Goal: Transaction & Acquisition: Book appointment/travel/reservation

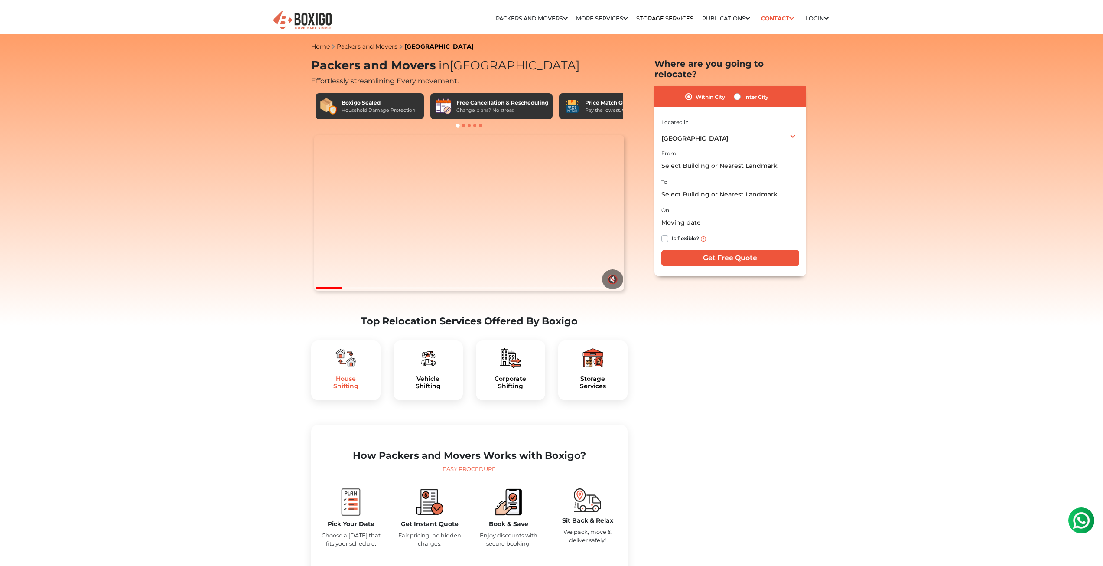
click at [347, 390] on h5 "House Shifting" at bounding box center [345, 382] width 55 height 15
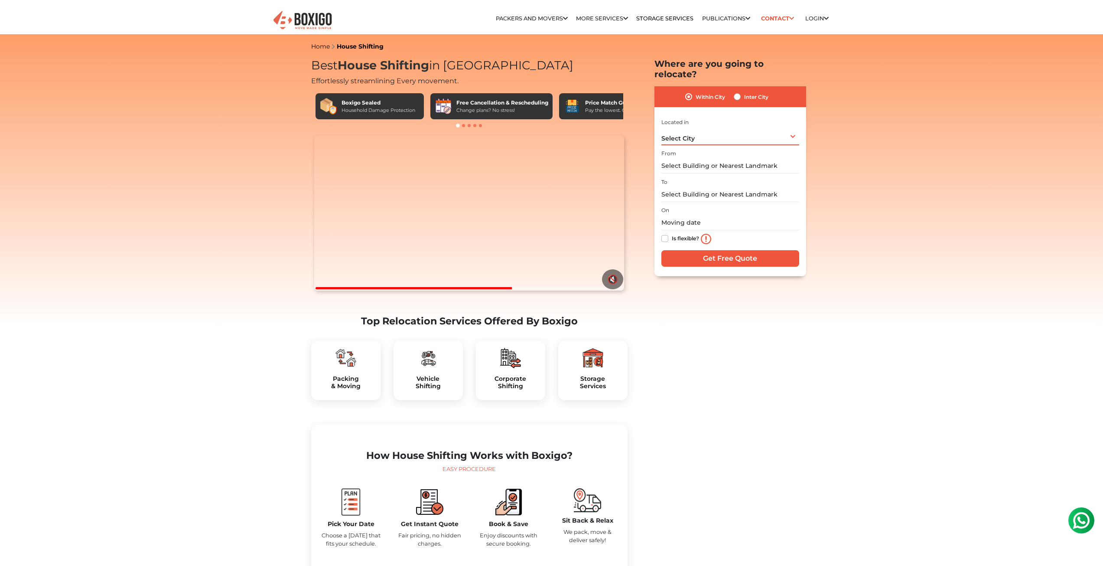
click at [782, 127] on div "Select City Select City Bangalore Bengaluru Bhopal Bhubaneswar Chennai Coimbato…" at bounding box center [730, 136] width 138 height 18
click at [693, 233] on li "[GEOGRAPHIC_DATA]" at bounding box center [720, 241] width 118 height 17
click at [726, 158] on input "text" at bounding box center [730, 165] width 138 height 15
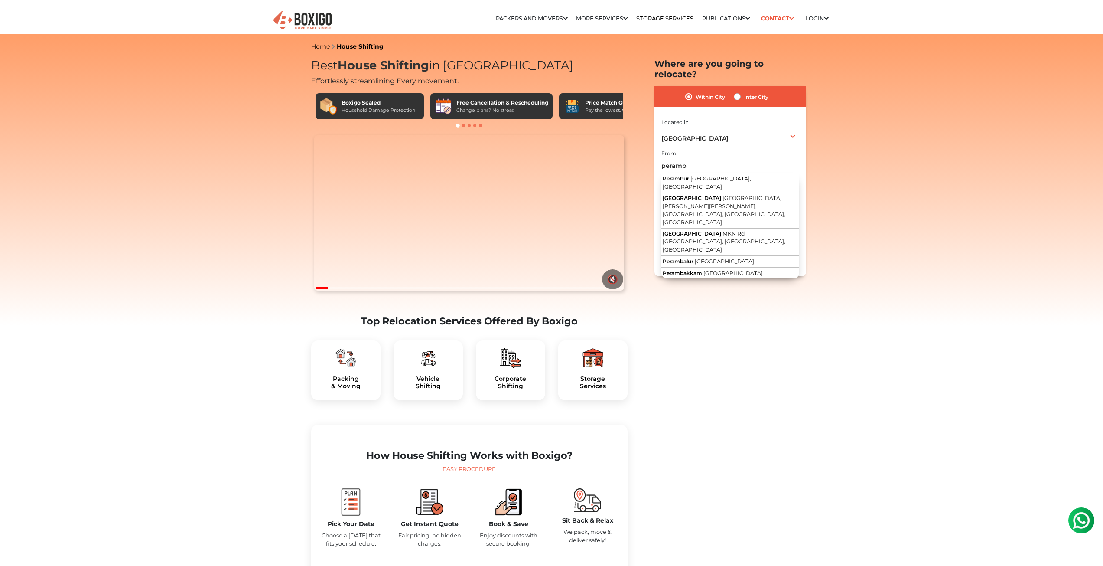
click at [722, 163] on input "peramb" at bounding box center [730, 165] width 138 height 15
click at [720, 175] on span "Chennai, Tamil Nadu" at bounding box center [707, 182] width 88 height 15
type input "Perambur, Chennai, Tamil Nadu"
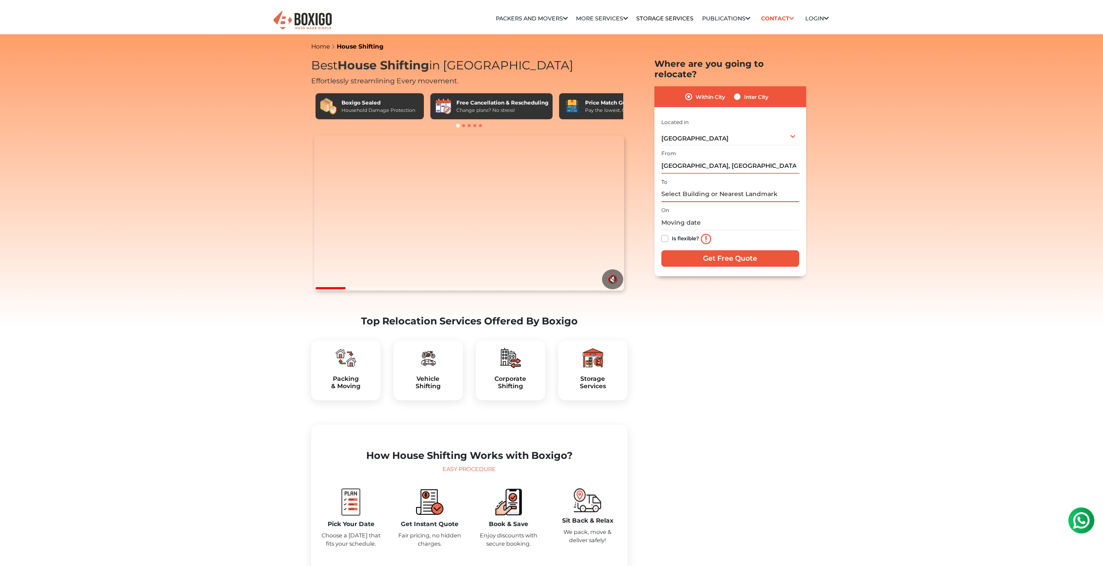
click at [696, 187] on input "text" at bounding box center [730, 194] width 138 height 15
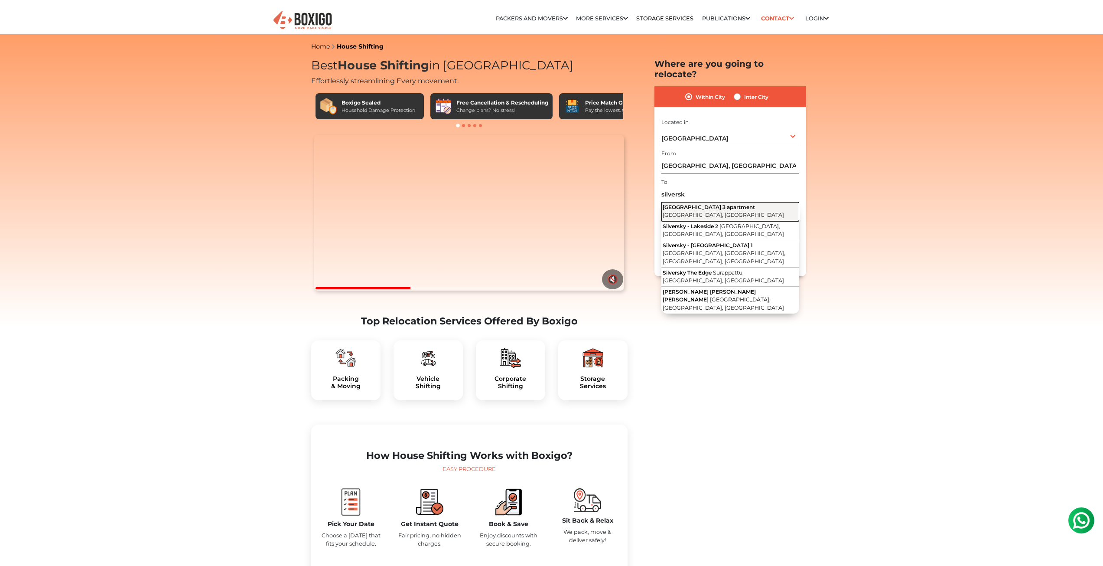
click at [713, 211] on span "Surapet Road, Puzhal, Chennai, Tamil Nadu" at bounding box center [723, 214] width 121 height 7
type input "Silversky Lakeside 3 apartment, Surapet Road, Puzhal, Chennai, Tamil Nadu"
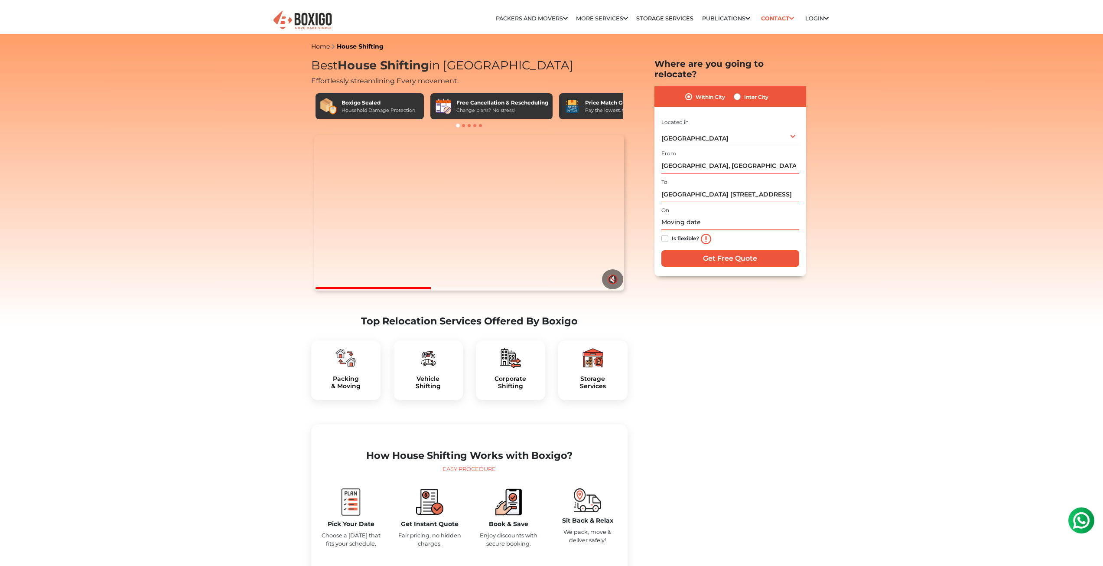
click at [733, 215] on input "text" at bounding box center [730, 222] width 138 height 15
click at [701, 302] on td "19" at bounding box center [698, 309] width 14 height 14
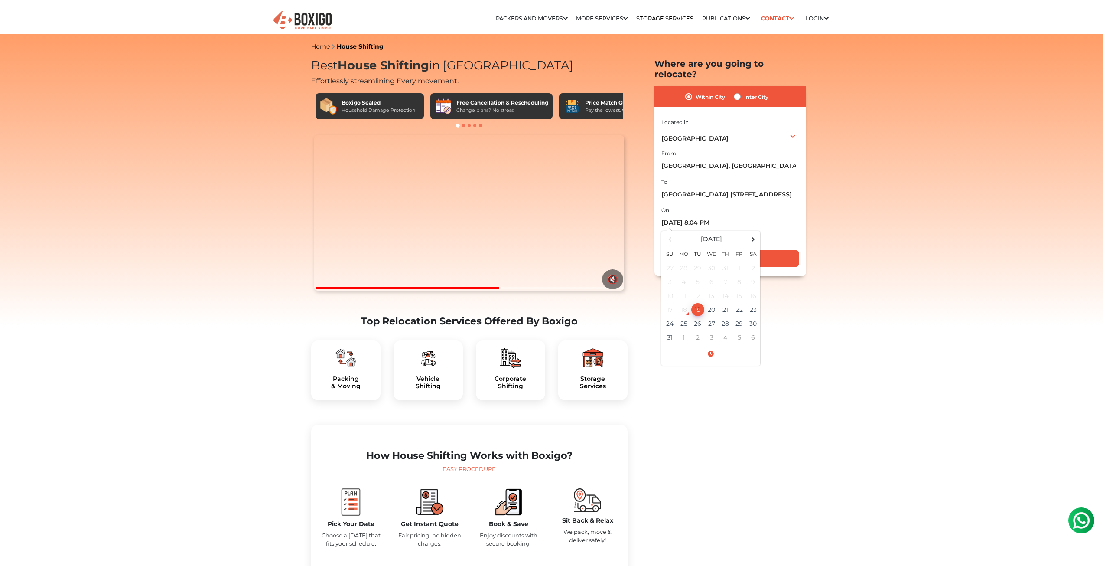
click at [792, 230] on div "Is flexible?" at bounding box center [730, 238] width 138 height 17
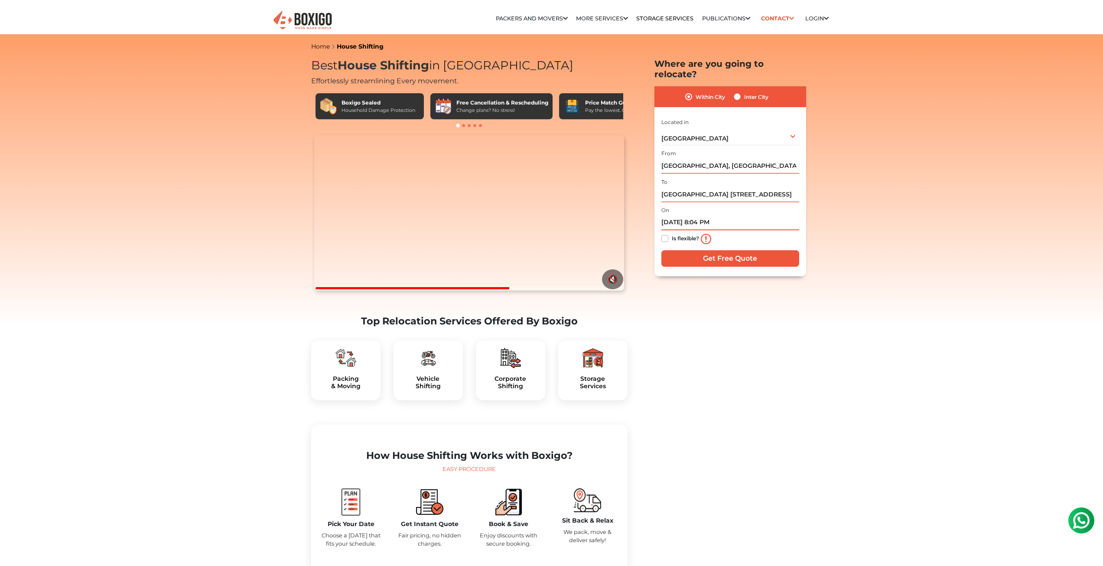
click at [726, 215] on input "08/19/2025 8:04 PM" at bounding box center [730, 222] width 138 height 15
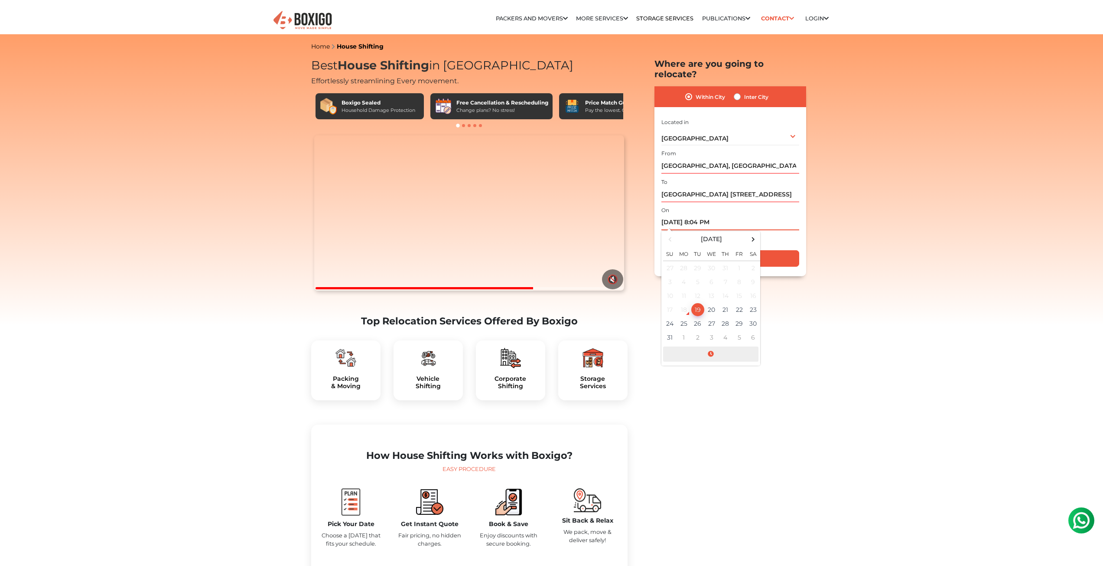
click at [709, 346] on span at bounding box center [710, 353] width 95 height 15
click at [677, 305] on span at bounding box center [674, 313] width 17 height 17
click at [672, 256] on span at bounding box center [674, 264] width 17 height 17
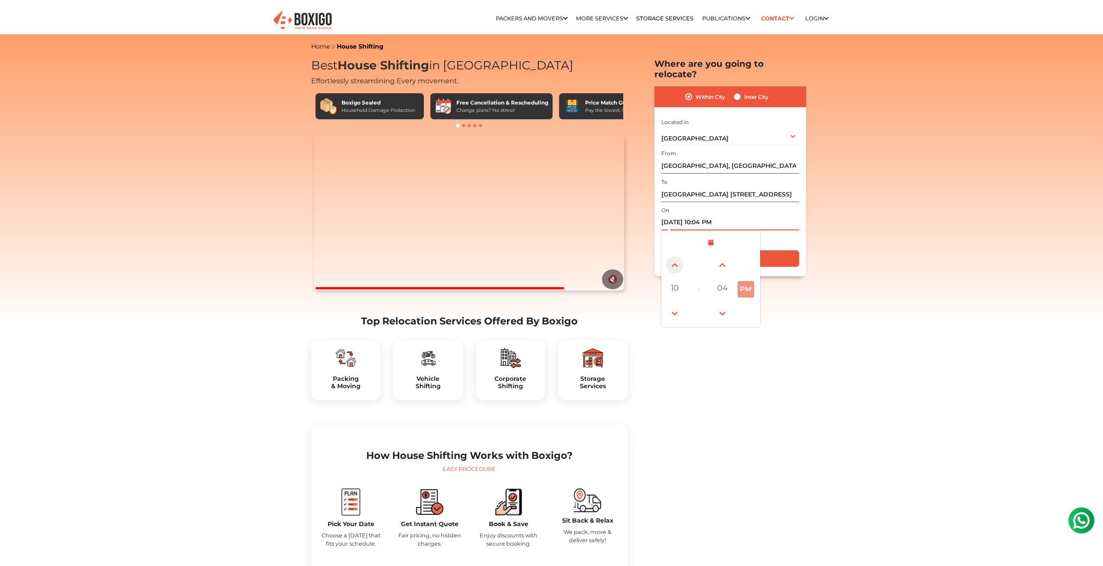
click at [671, 256] on span at bounding box center [674, 264] width 17 height 17
click at [672, 305] on span at bounding box center [674, 313] width 17 height 17
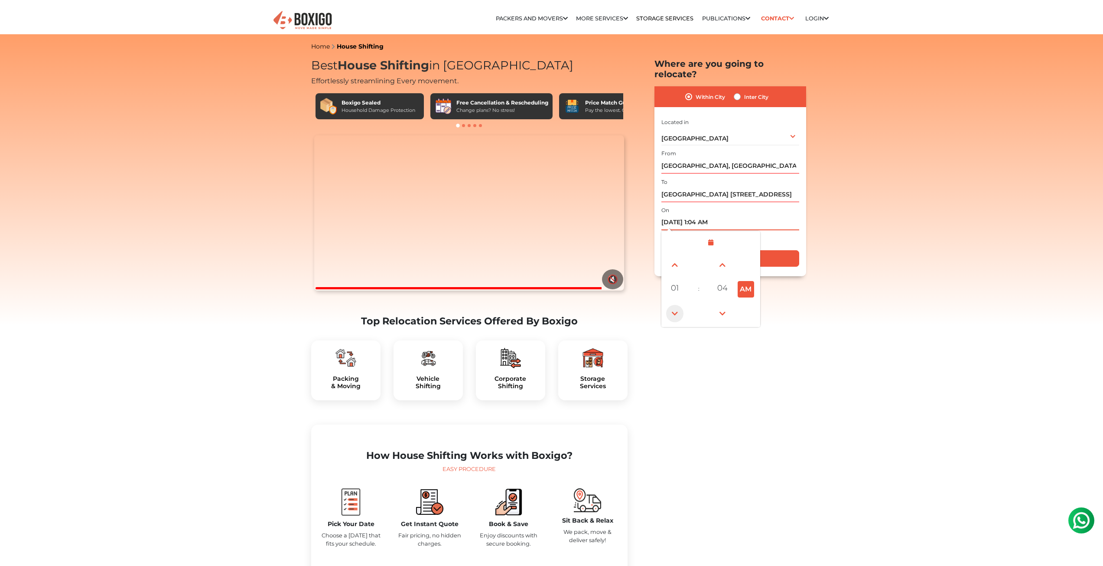
click at [672, 305] on span at bounding box center [674, 313] width 17 height 17
click at [680, 258] on span at bounding box center [674, 264] width 17 height 17
click at [716, 305] on span at bounding box center [722, 313] width 17 height 17
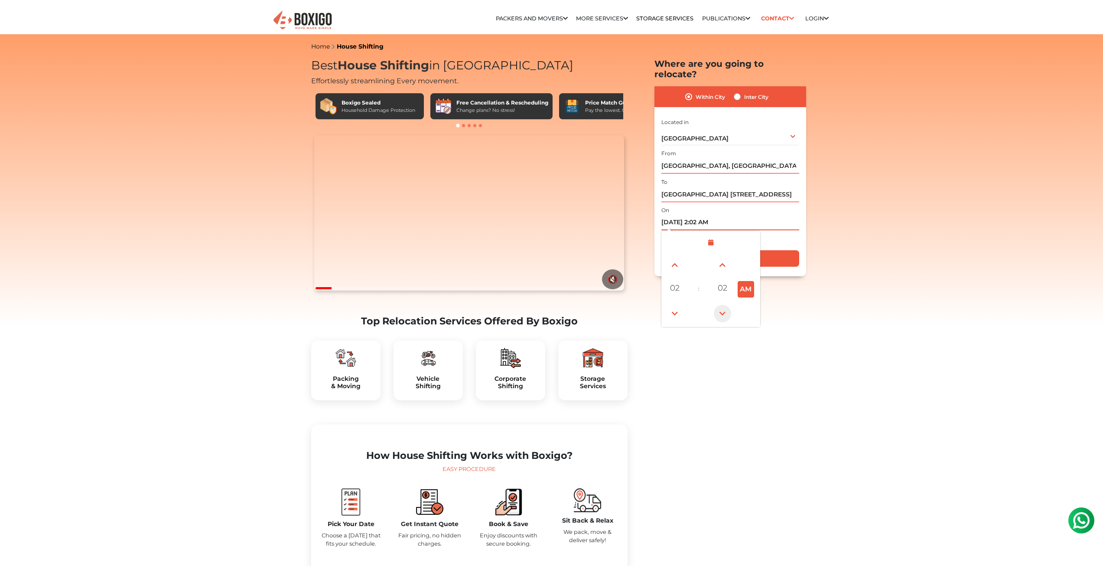
click at [716, 305] on span at bounding box center [722, 313] width 17 height 17
click at [752, 285] on button "AM" at bounding box center [746, 289] width 16 height 16
type input "08/20/2025 2:00 PM"
click at [785, 264] on div "Within City Inter City I am shifting my 1 BHK 2 BHK 3 BHK 3 + BHK FEW ITEMS 1 B…" at bounding box center [730, 181] width 152 height 190
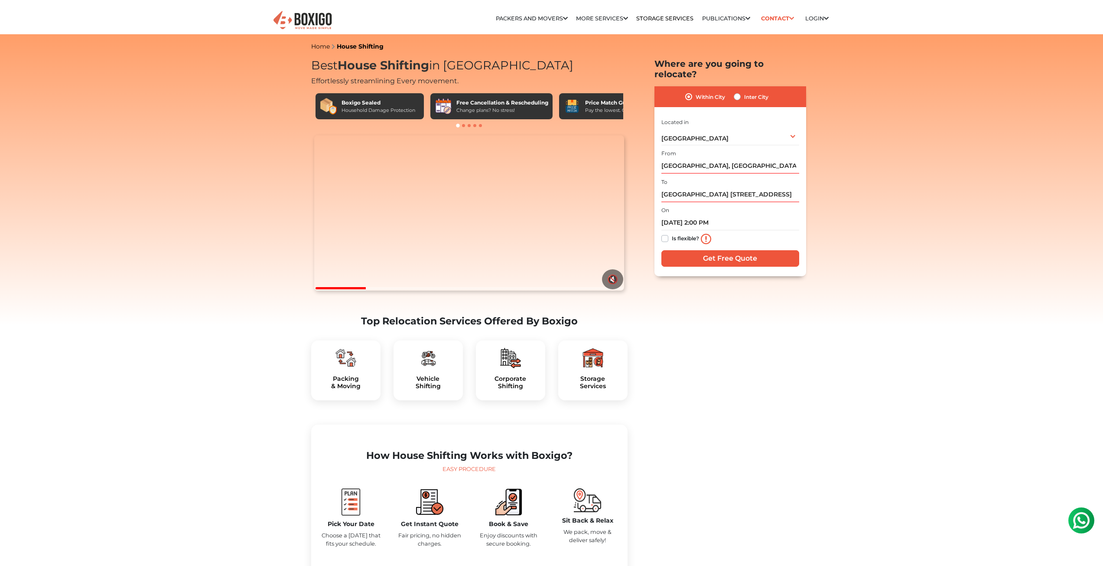
click at [771, 230] on div "Is flexible?" at bounding box center [730, 238] width 138 height 17
click at [672, 233] on label "Is flexible?" at bounding box center [685, 237] width 27 height 9
click at [663, 233] on input "Is flexible?" at bounding box center [664, 237] width 7 height 9
click at [672, 233] on label "Is flexible?" at bounding box center [685, 237] width 27 height 9
click at [663, 233] on input "Is flexible?" at bounding box center [664, 237] width 7 height 9
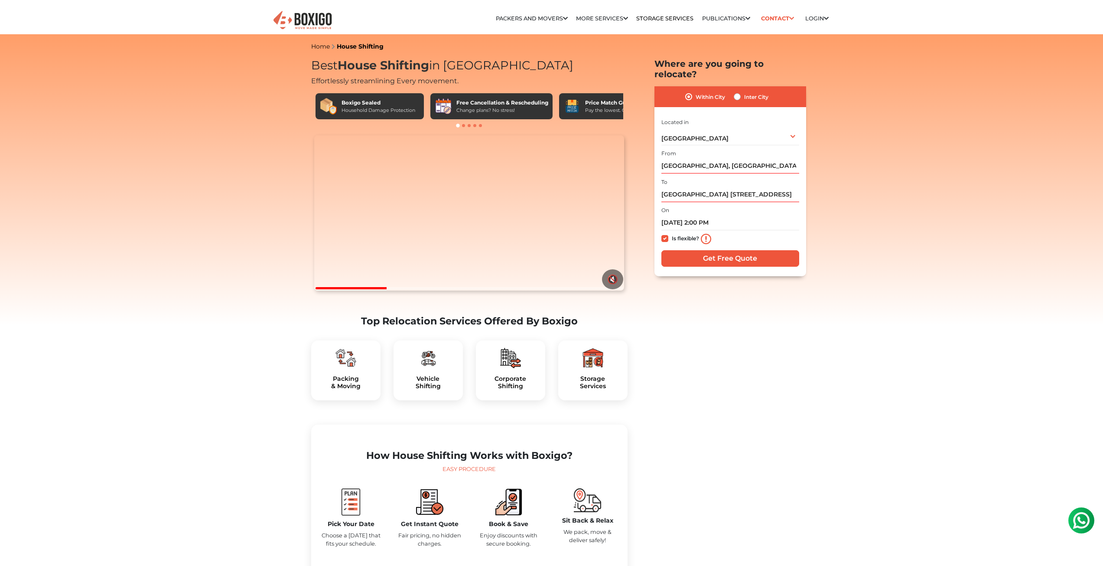
checkbox input "false"
click at [771, 250] on input "Get Free Quote" at bounding box center [730, 258] width 138 height 16
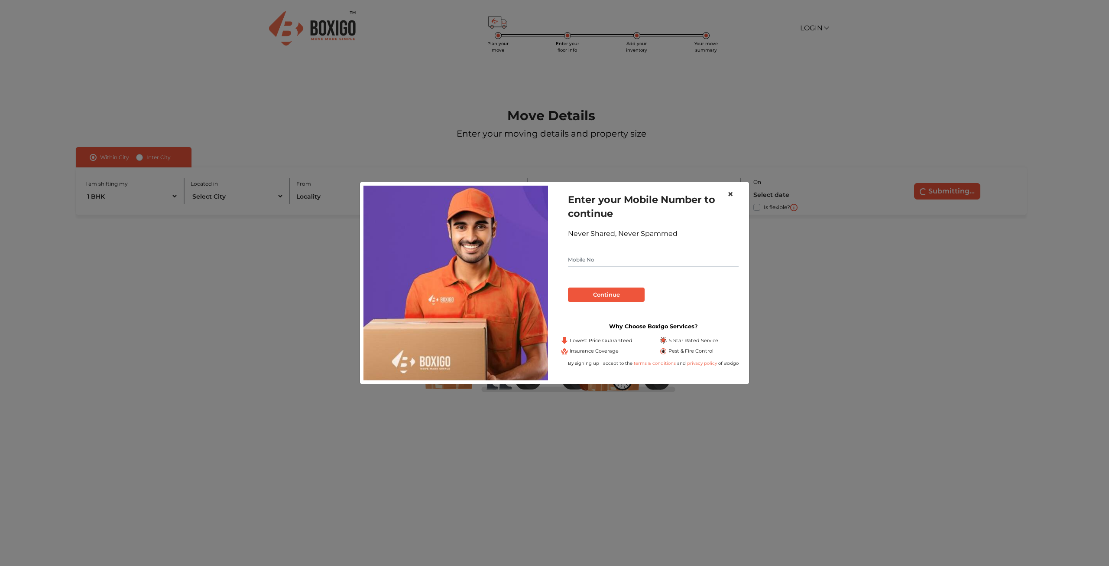
click at [735, 194] on button "×" at bounding box center [731, 194] width 20 height 24
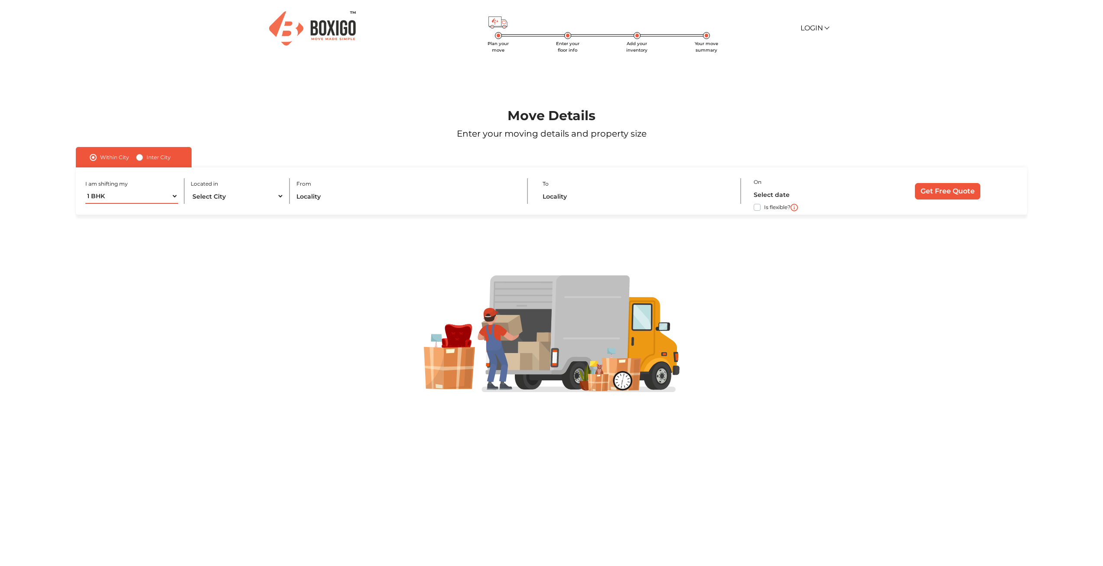
click at [142, 196] on select "1 BHK 2 BHK 3 BHK 3 + BHK FEW ITEMS" at bounding box center [131, 196] width 93 height 15
select select "3 BHK"
click at [85, 189] on select "1 BHK 2 BHK 3 BHK 3 + BHK FEW ITEMS" at bounding box center [131, 196] width 93 height 15
click at [228, 196] on select "Select City Bangalore Bengaluru Bhopal Bhubaneswar Chennai Coimbatore Cuttack D…" at bounding box center [237, 196] width 93 height 15
select select "[GEOGRAPHIC_DATA]"
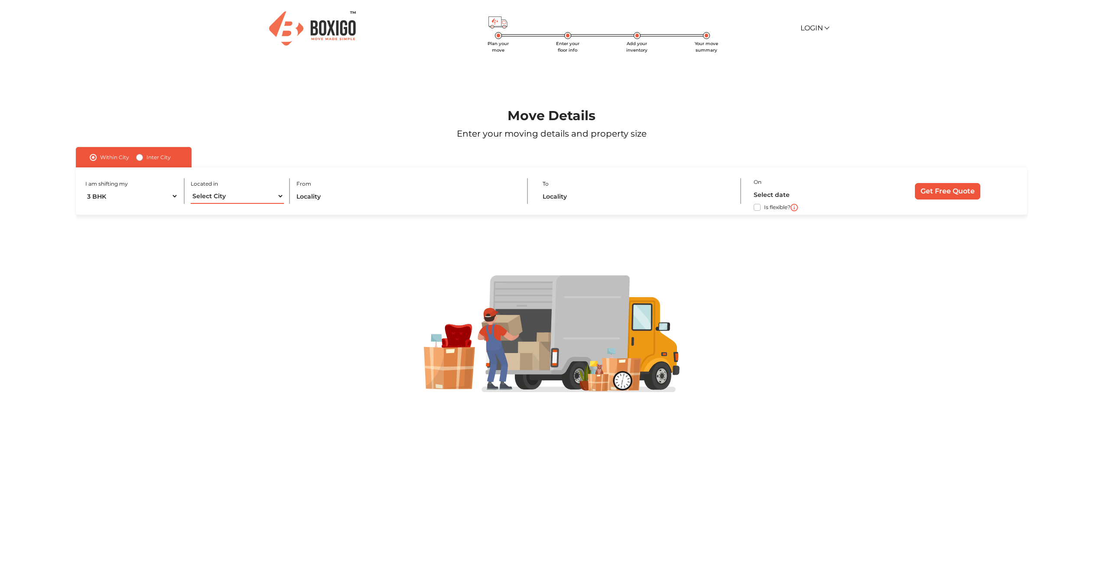
click at [191, 189] on select "Select City Bangalore Bengaluru Bhopal Bhubaneswar Chennai Coimbatore Cuttack D…" at bounding box center [237, 196] width 93 height 15
click at [344, 194] on input "text" at bounding box center [405, 196] width 218 height 15
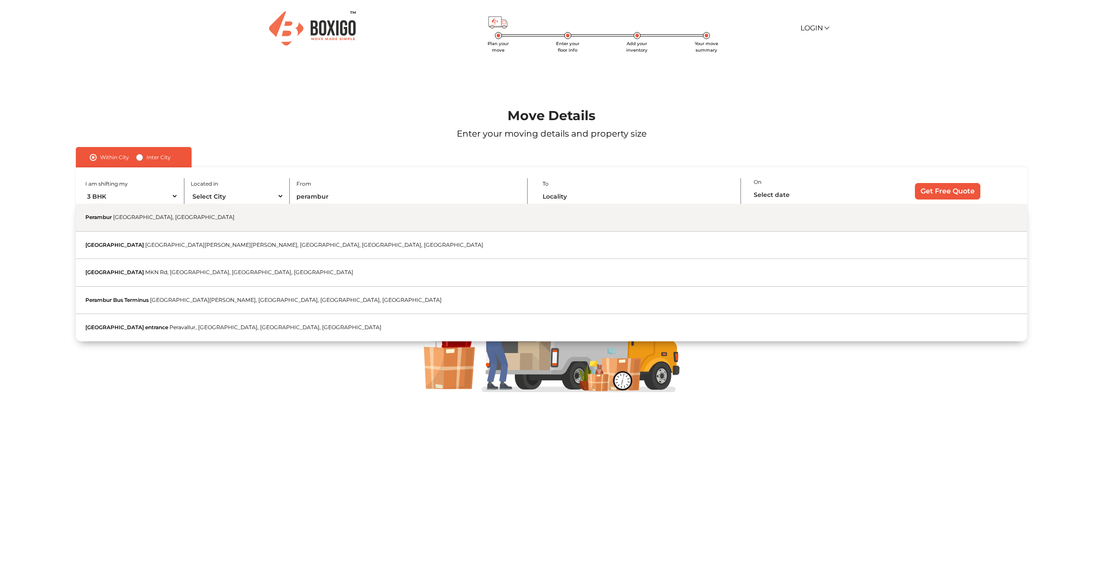
click at [333, 216] on button "Perambur Chennai, Tamil Nadu" at bounding box center [552, 218] width 952 height 28
type input "Perambur, Chennai, Tamil Nadu"
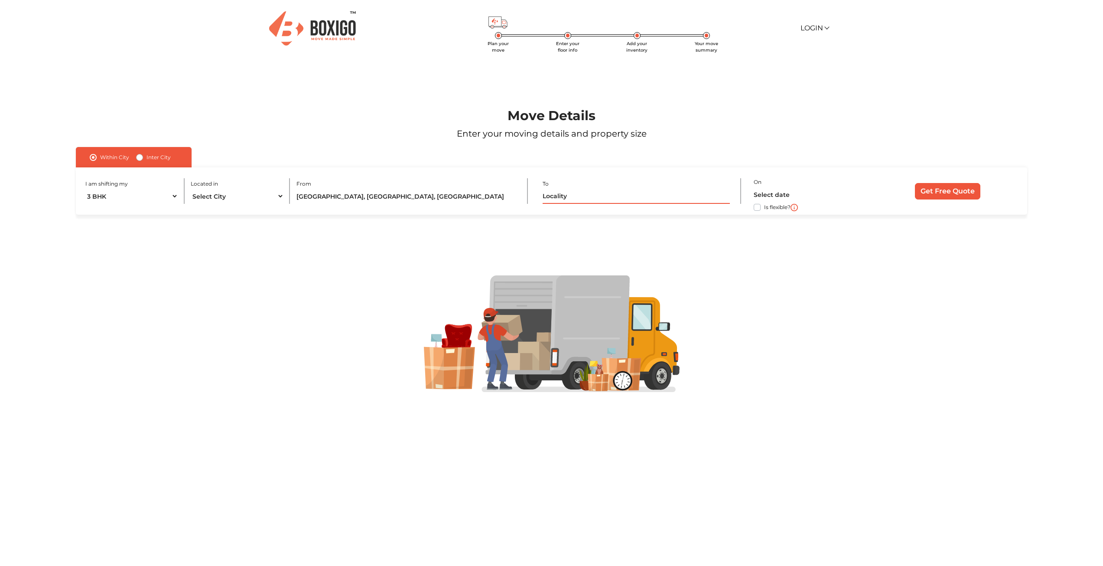
click at [569, 198] on input "text" at bounding box center [636, 196] width 187 height 15
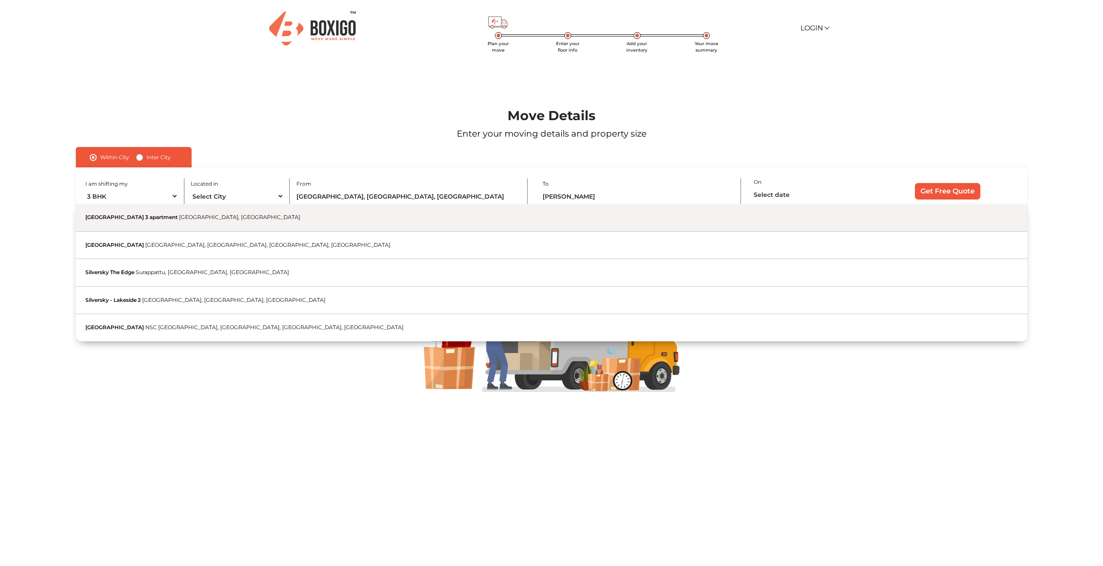
click at [497, 219] on button "Silversky Lakeside 3 apartment Surapet Road, Puzhal, Chennai, Tamil Nadu" at bounding box center [552, 218] width 952 height 28
type input "Silversky Lakeside 3 apartment, Surapet Road, Puzhal, Chennai, Tamil Nadu"
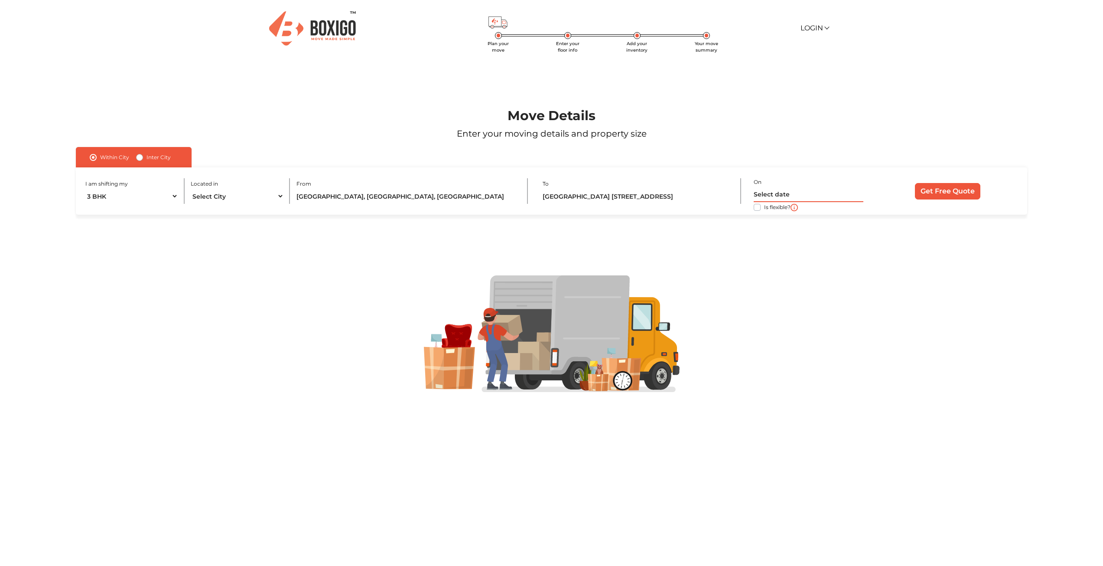
click at [855, 194] on input "text" at bounding box center [809, 194] width 110 height 15
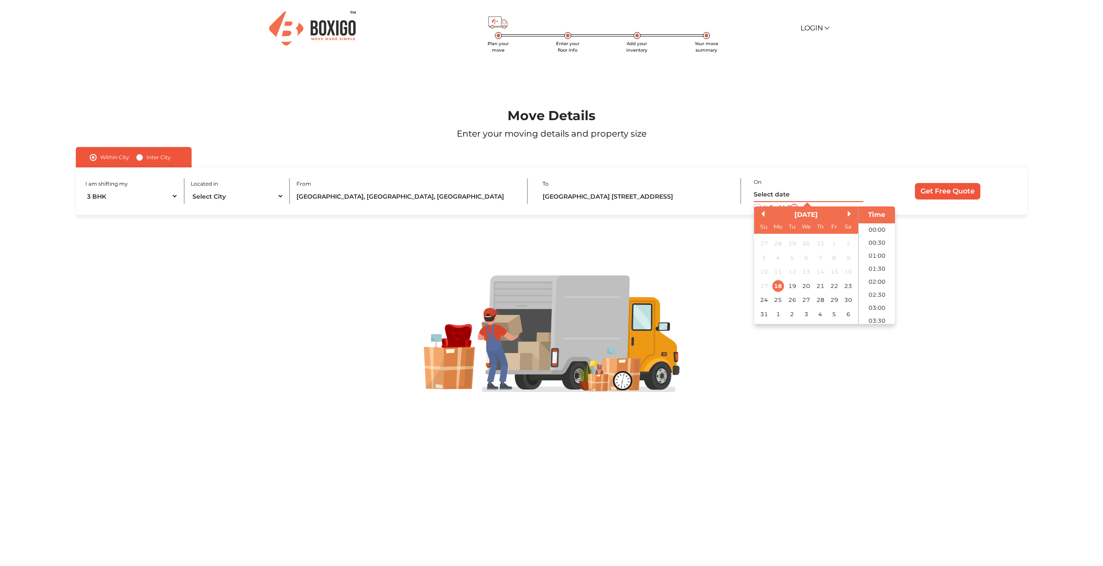
scroll to position [476, 0]
click at [794, 286] on div "19" at bounding box center [792, 286] width 12 height 12
click at [867, 241] on li "11:00" at bounding box center [876, 237] width 37 height 13
type input "19/08/2025 11:00 AM"
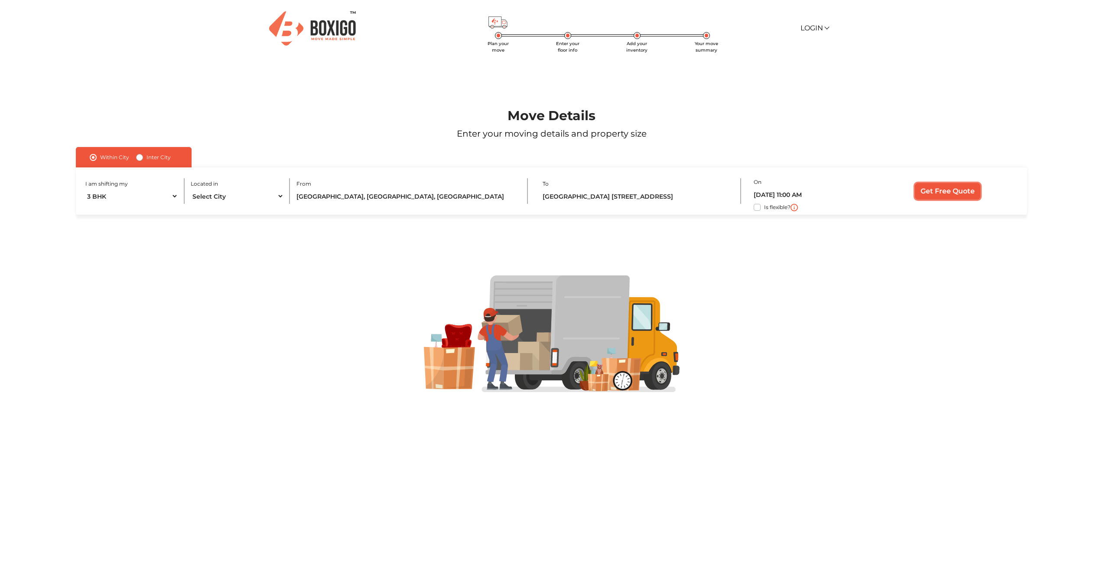
click at [943, 193] on input "Get Free Quote" at bounding box center [947, 191] width 65 height 16
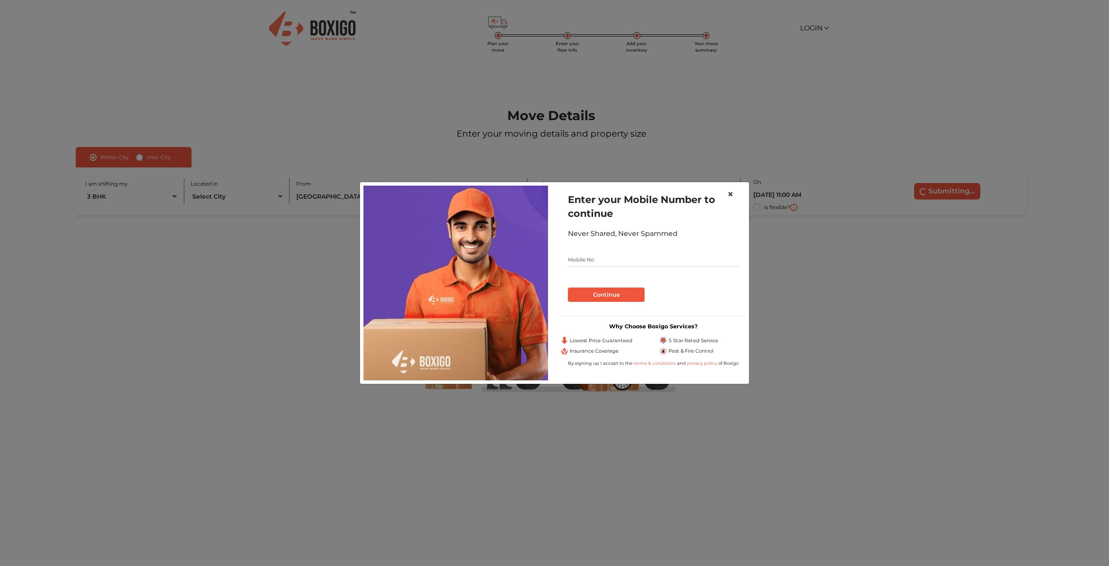
click at [733, 195] on span "×" at bounding box center [731, 194] width 6 height 13
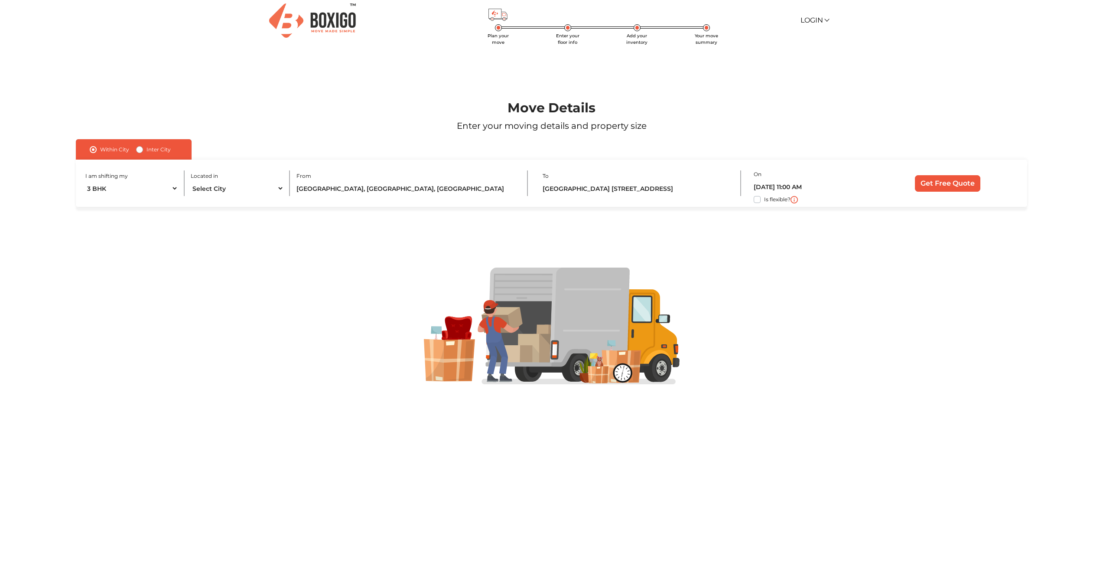
scroll to position [8, 0]
click at [946, 181] on input "Get Free Quote" at bounding box center [947, 183] width 65 height 16
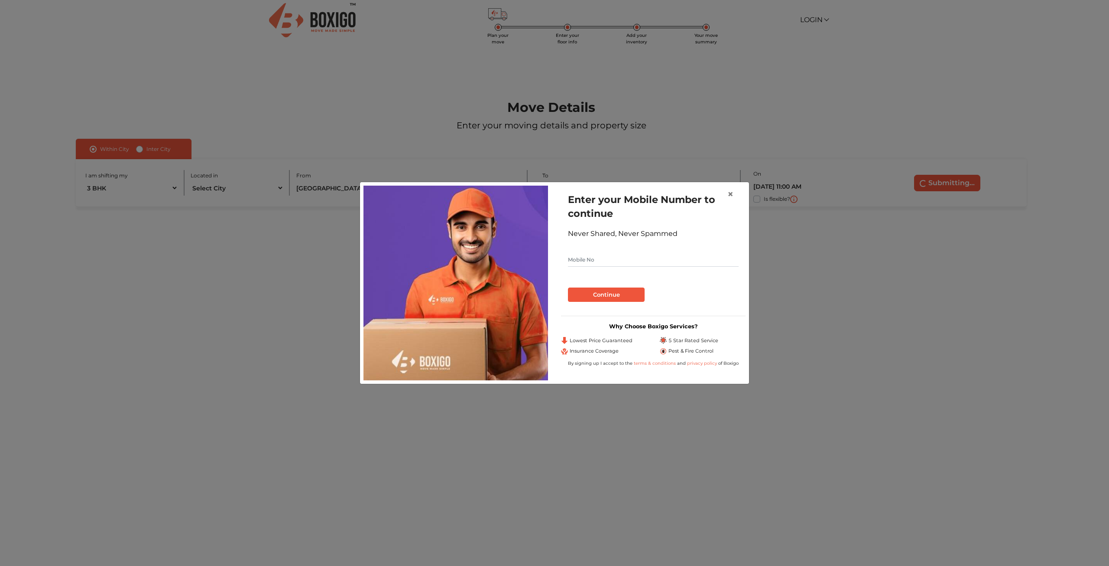
click at [611, 257] on input "text" at bounding box center [653, 260] width 171 height 14
type input "9876543210"
click at [568, 287] on button "Continue" at bounding box center [606, 294] width 77 height 15
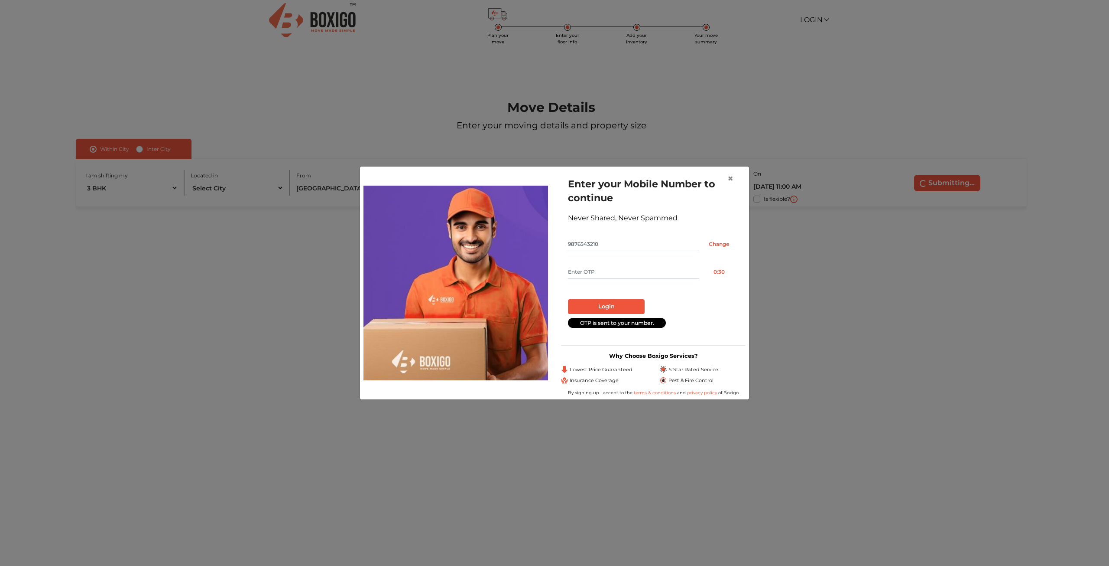
click at [621, 271] on input "text" at bounding box center [633, 272] width 131 height 14
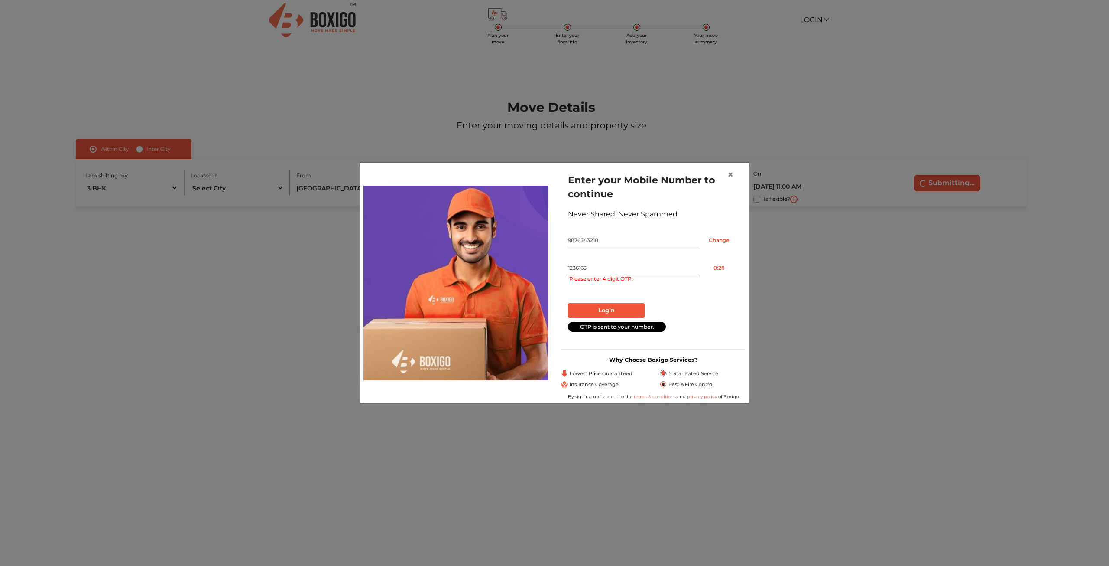
type input "1236165"
click at [868, 266] on div "× Enter your Mobile Number to continue Never Shared, Never Spammed 9876543210 C…" at bounding box center [554, 283] width 1109 height 566
